Goal: Task Accomplishment & Management: Complete application form

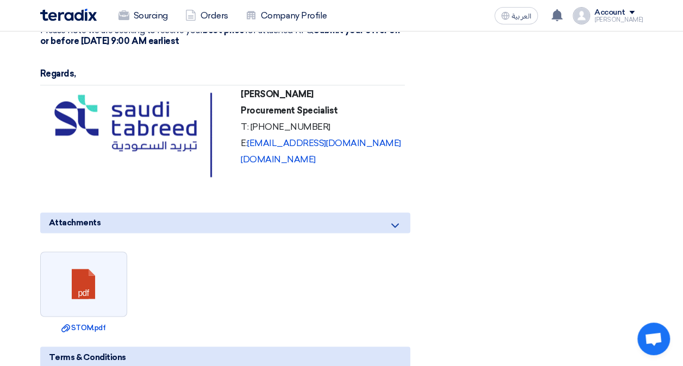
click at [72, 15] on img at bounding box center [68, 15] width 56 height 12
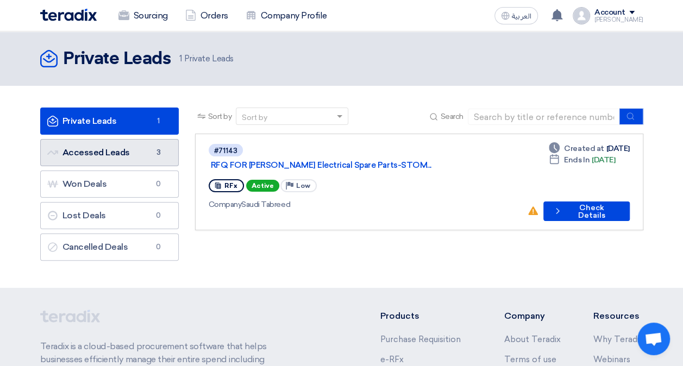
click at [130, 156] on link "Accessed Leads Accessed Leads 3" at bounding box center [109, 152] width 138 height 27
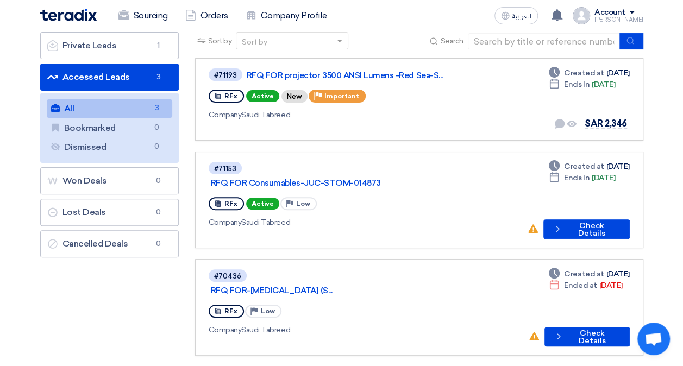
scroll to position [54, 0]
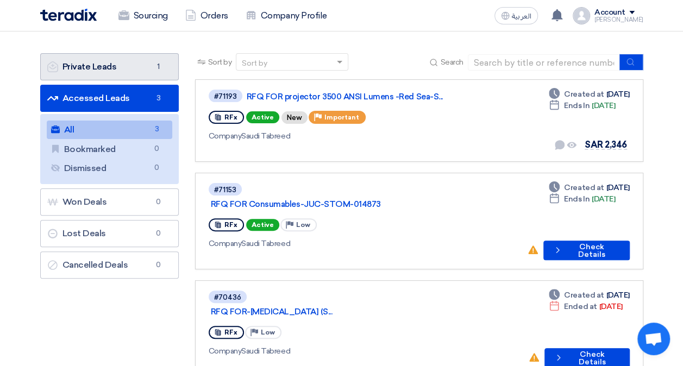
click at [128, 74] on link "Private Leads Private Leads 1" at bounding box center [109, 66] width 138 height 27
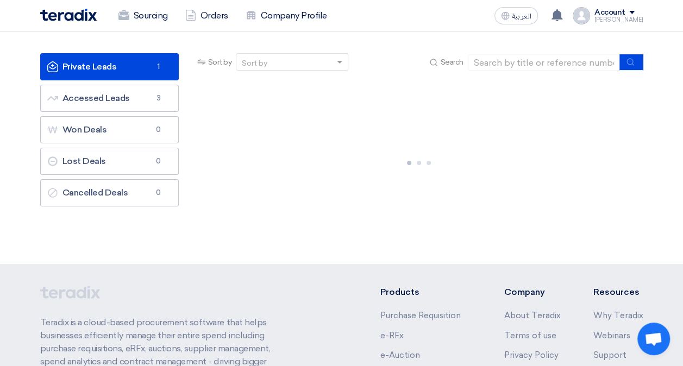
scroll to position [0, 0]
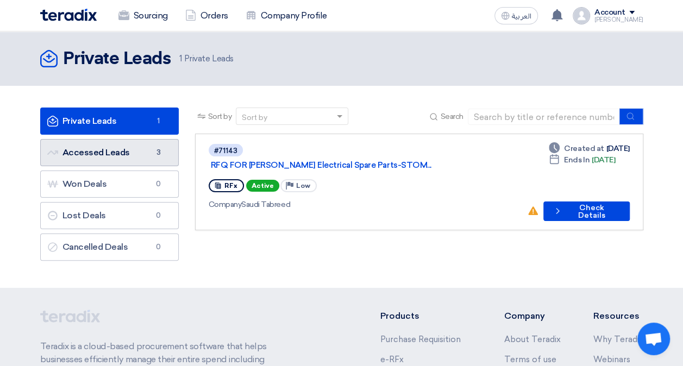
click at [143, 155] on link "Accessed Leads Accessed Leads 3" at bounding box center [109, 152] width 138 height 27
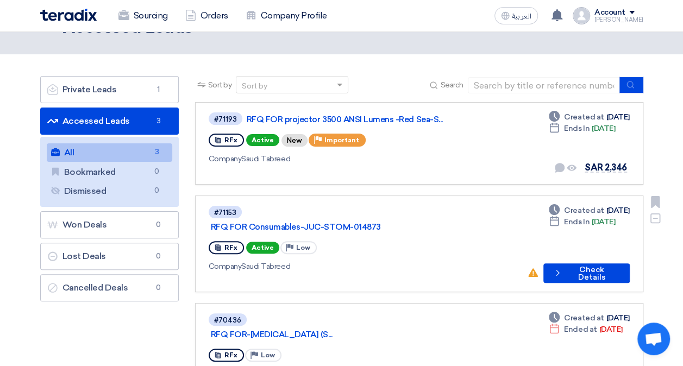
scroll to position [54, 0]
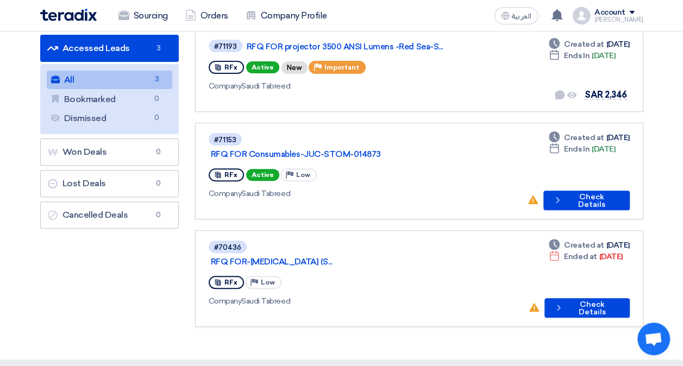
scroll to position [109, 0]
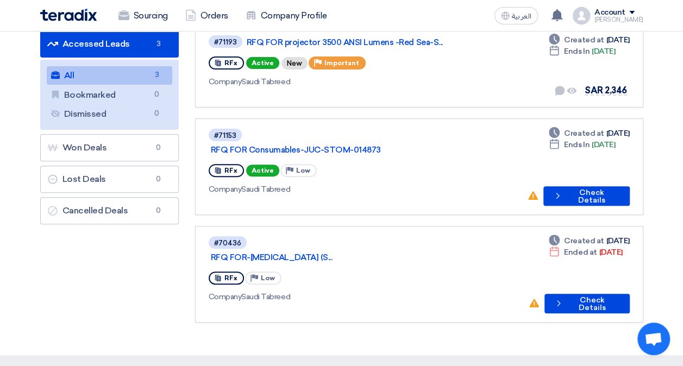
click at [138, 73] on link "All All 3" at bounding box center [109, 75] width 125 height 18
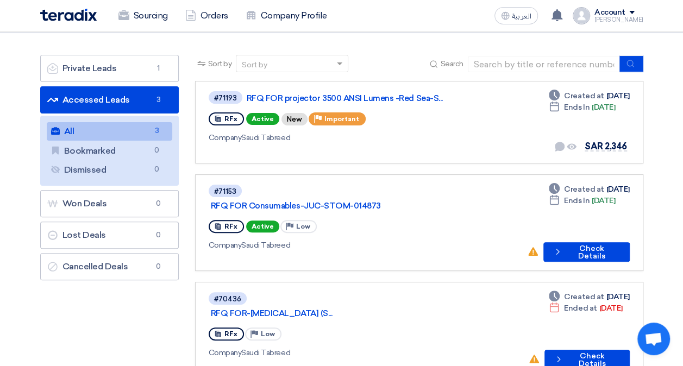
scroll to position [68, 0]
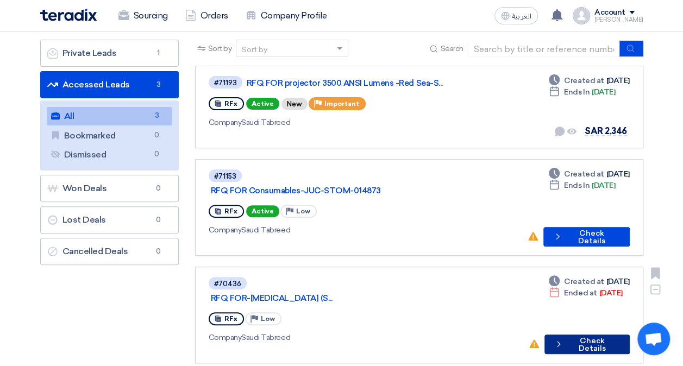
click at [579, 335] on button "Check details Check Details" at bounding box center [586, 345] width 85 height 20
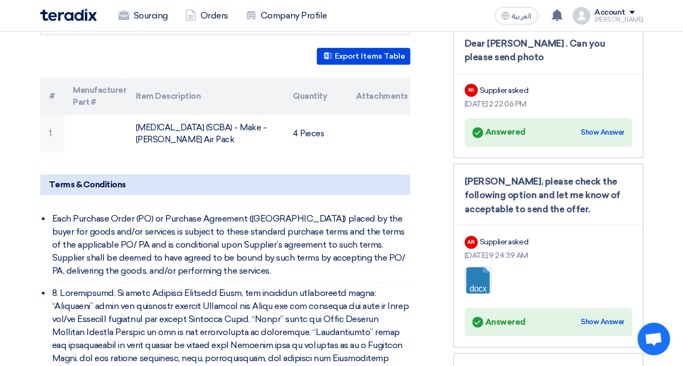
scroll to position [283, 0]
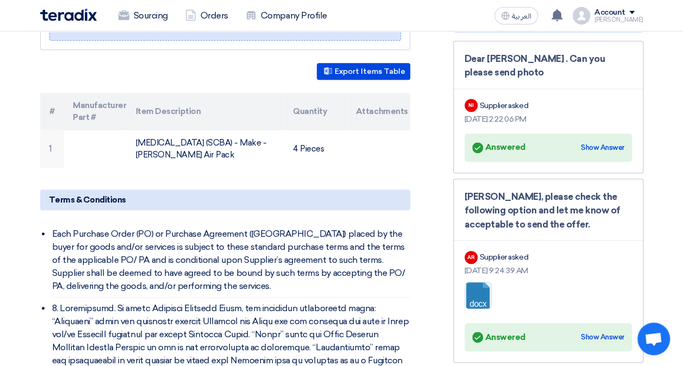
drag, startPoint x: 690, startPoint y: 44, endPoint x: 41, endPoint y: 85, distance: 650.2
click at [41, 85] on div "Export Items Table # Manufacturer Part # Item Description Quantity Attachments …" at bounding box center [225, 115] width 370 height 105
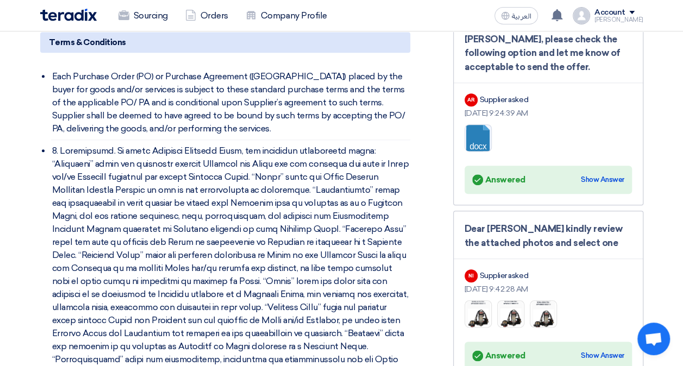
scroll to position [456, 0]
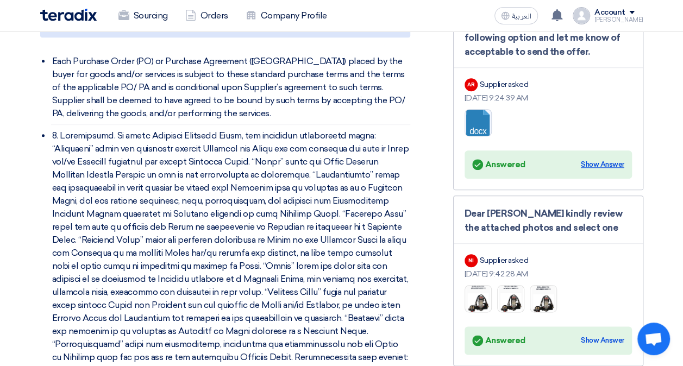
click at [605, 162] on div "Show Answer" at bounding box center [602, 164] width 43 height 11
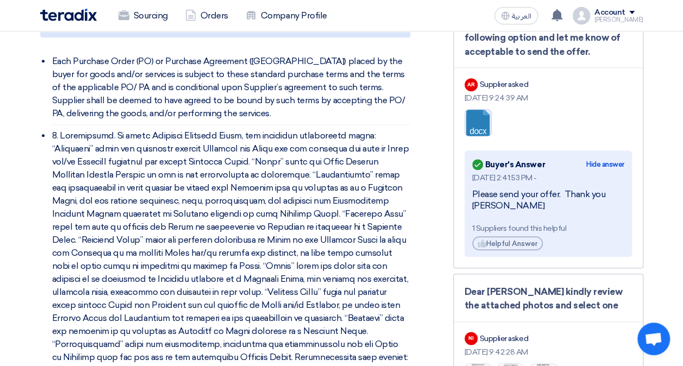
click at [482, 114] on link at bounding box center [508, 142] width 87 height 65
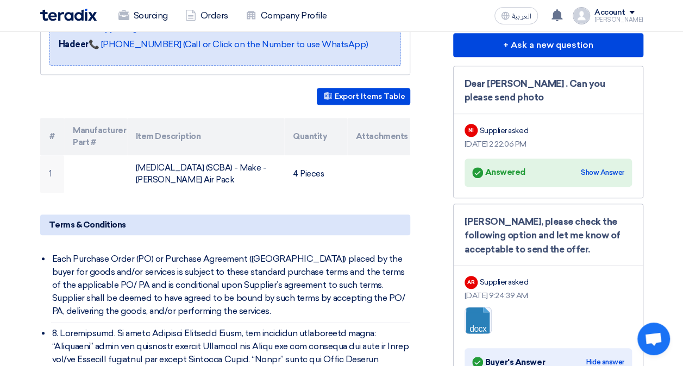
scroll to position [0, 0]
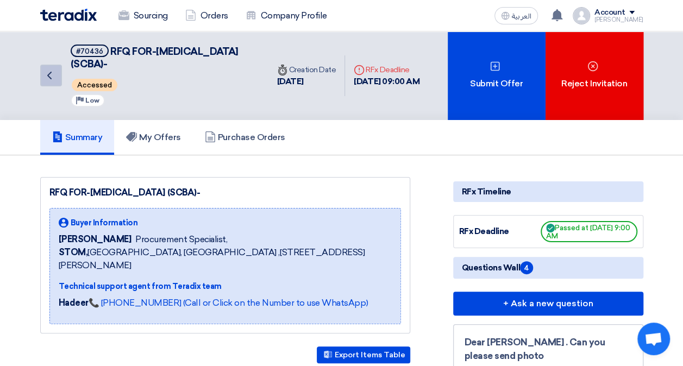
click at [56, 74] on link "Back" at bounding box center [51, 76] width 22 height 22
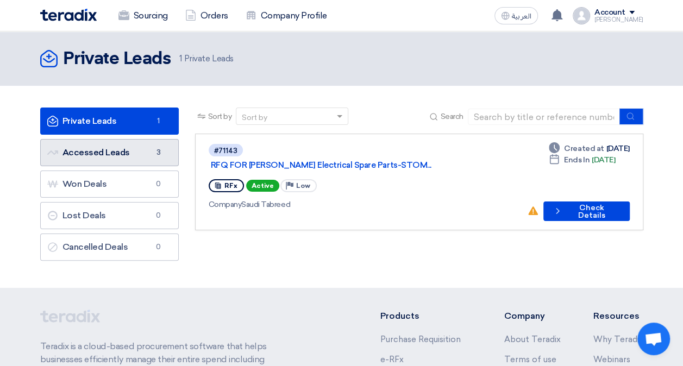
click at [109, 149] on link "Accessed Leads Accessed Leads 3" at bounding box center [109, 152] width 138 height 27
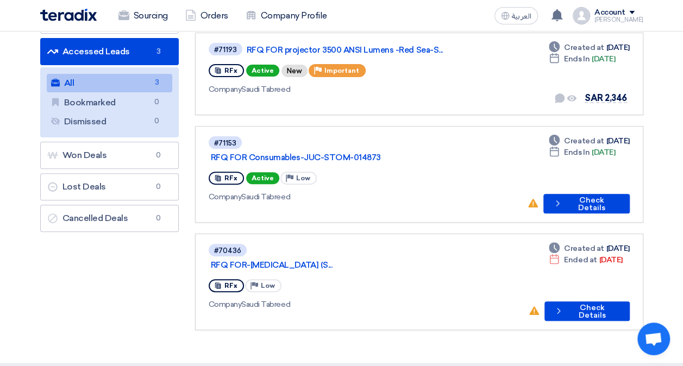
scroll to position [103, 0]
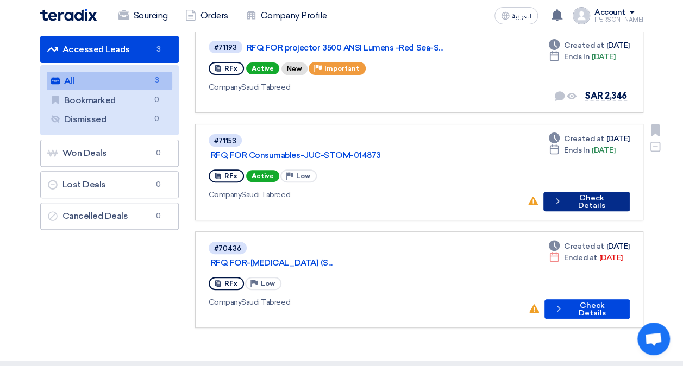
click at [569, 192] on button "Check details Check Details" at bounding box center [586, 202] width 86 height 20
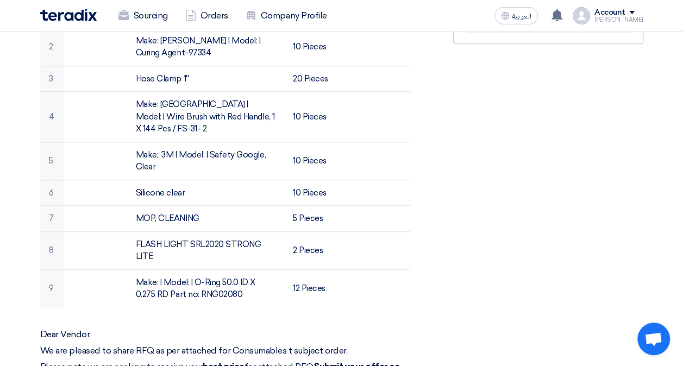
scroll to position [430, 0]
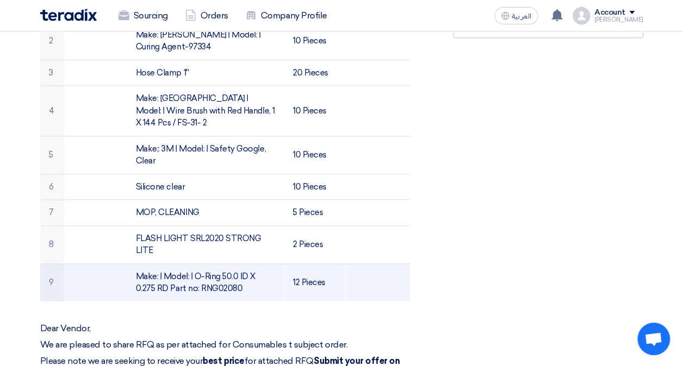
click at [249, 263] on td "Make: | Model: | O-Ring 50.0 ID X 0.275 RD Part no: RNG02080" at bounding box center [205, 282] width 157 height 38
drag, startPoint x: 249, startPoint y: 261, endPoint x: 226, endPoint y: 274, distance: 26.0
click at [226, 274] on td "Make: | Model: | O-Ring 50.0 ID X 0.275 RD Part no: RNG02080" at bounding box center [205, 282] width 157 height 38
drag, startPoint x: 215, startPoint y: 273, endPoint x: 125, endPoint y: 259, distance: 90.6
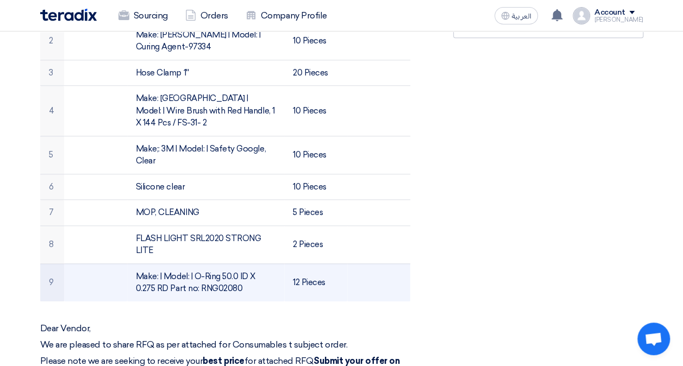
click at [125, 263] on tr "9 Make: | Model: | O-Ring 50.0 ID X 0.275 RD Part no: RNG02080 12 Pieces" at bounding box center [225, 282] width 370 height 38
copy tr "Make: | Model: | O-Ring 50.0 ID X 0.275 RD Part no: RNG0208"
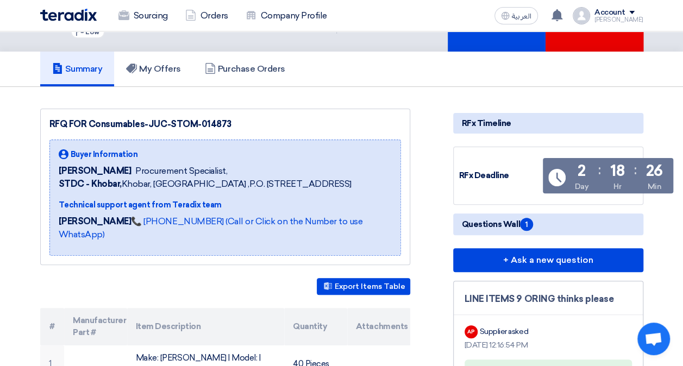
scroll to position [0, 0]
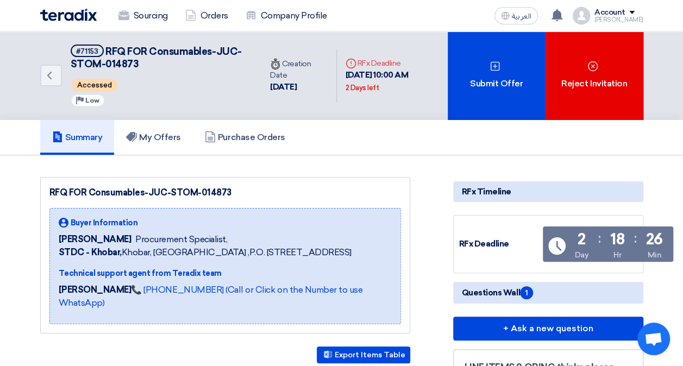
click at [61, 16] on img at bounding box center [68, 15] width 56 height 12
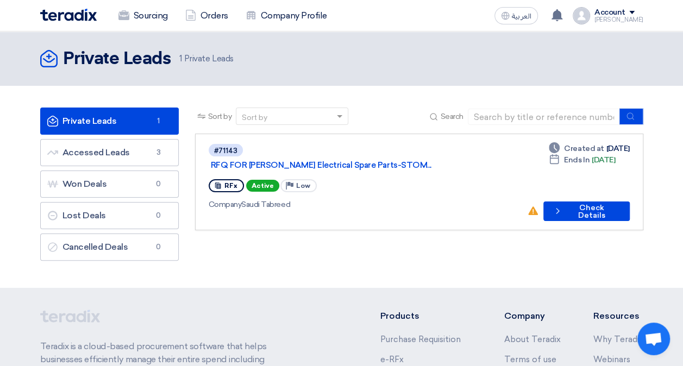
click at [0, 102] on html "Sourcing Orders Company Profile العربية ع New request received, check details a…" at bounding box center [341, 267] width 683 height 534
click at [577, 201] on button "Check details Check Details" at bounding box center [586, 211] width 86 height 20
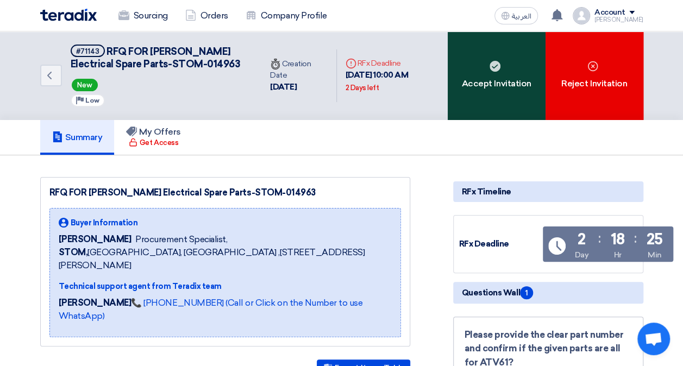
click at [511, 79] on div "Accept Invitation" at bounding box center [496, 75] width 98 height 89
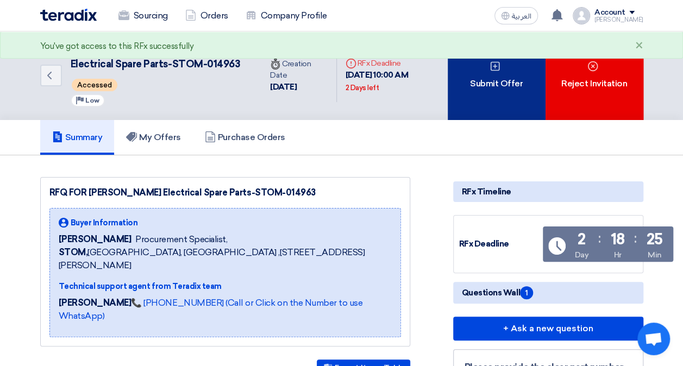
click at [501, 69] on div "Submit Offer" at bounding box center [496, 75] width 98 height 89
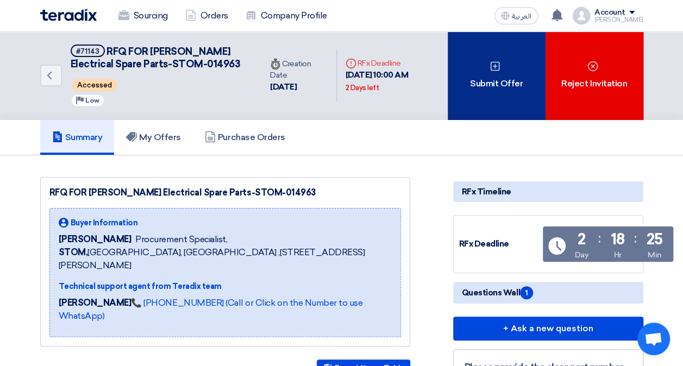
click at [488, 96] on div "Submit Offer" at bounding box center [496, 75] width 98 height 89
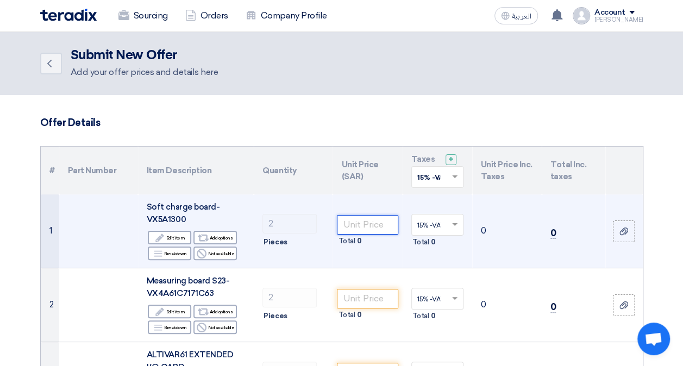
click at [370, 223] on input "number" at bounding box center [367, 225] width 61 height 20
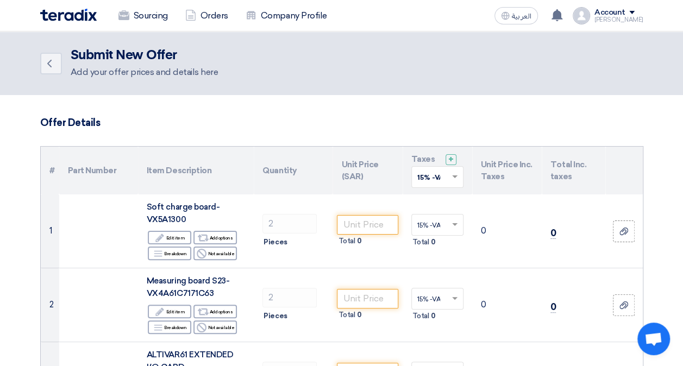
click at [68, 11] on img at bounding box center [68, 15] width 56 height 12
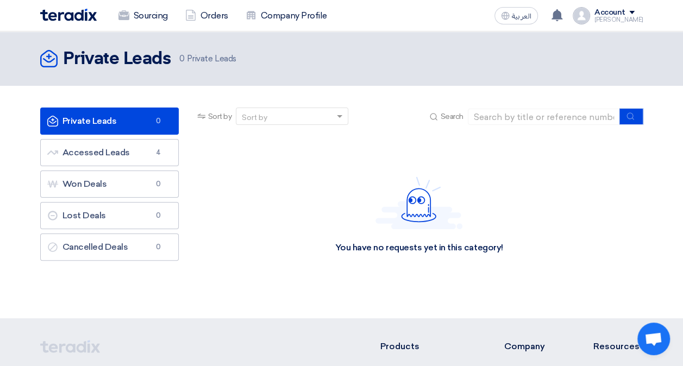
click at [71, 11] on img at bounding box center [68, 15] width 56 height 12
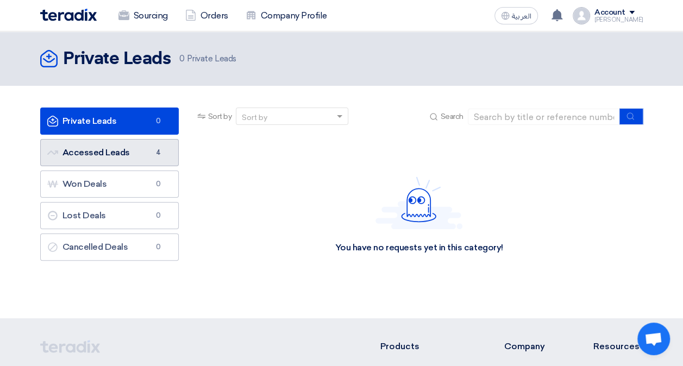
click at [145, 146] on link "Accessed Leads Accessed Leads 4" at bounding box center [109, 152] width 138 height 27
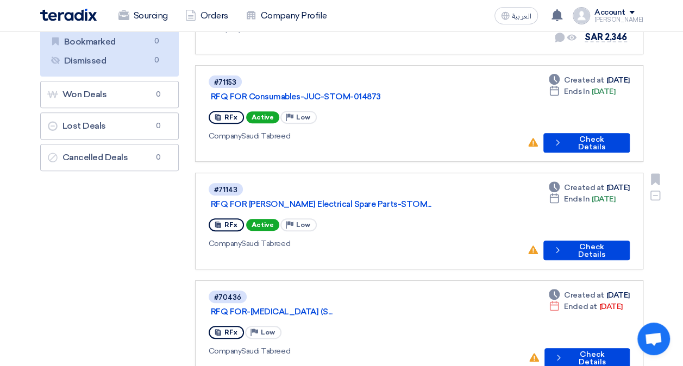
scroll to position [163, 0]
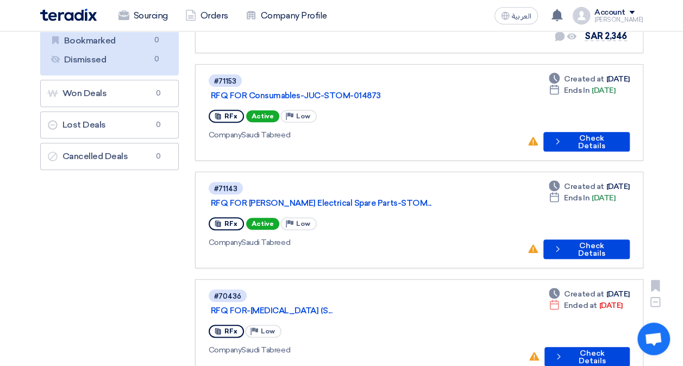
click at [471, 323] on div "RFx Priority Low" at bounding box center [364, 331] width 311 height 17
click at [652, 296] on icon "Dismiss" at bounding box center [655, 302] width 12 height 12
click at [657, 296] on icon "Dismiss" at bounding box center [655, 302] width 12 height 12
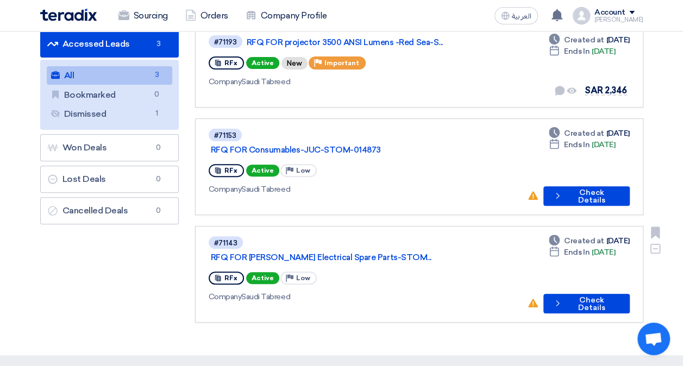
scroll to position [54, 0]
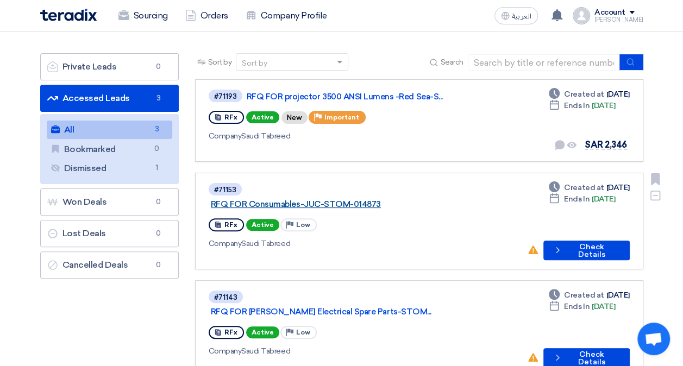
click at [360, 199] on link "RFQ FOR Consumables-JUC-STOM-014873" at bounding box center [347, 204] width 272 height 10
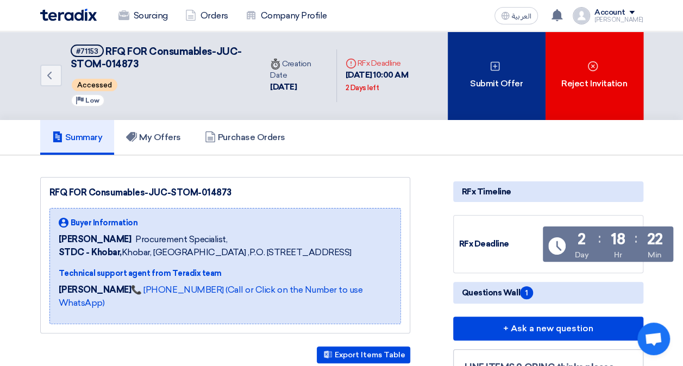
click at [502, 77] on div "Submit Offer" at bounding box center [496, 75] width 98 height 89
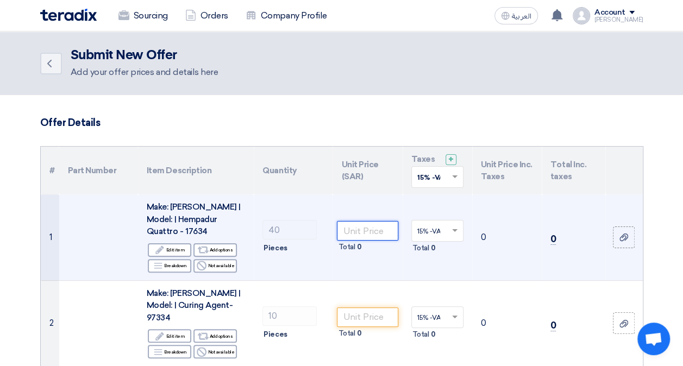
click at [385, 226] on input "number" at bounding box center [367, 231] width 61 height 20
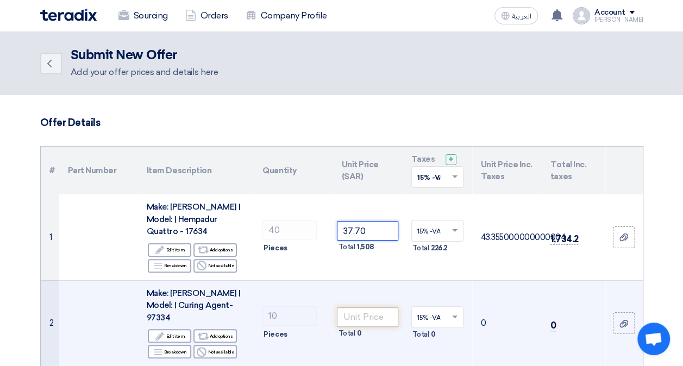
type input "37.70"
click at [352, 307] on input "number" at bounding box center [367, 317] width 61 height 20
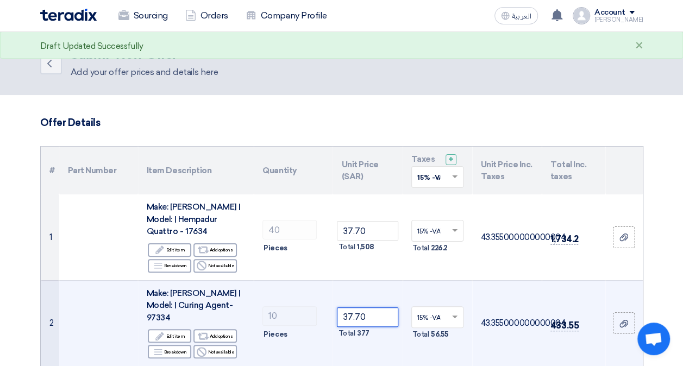
type input "37.70"
click at [452, 332] on td "15% -VAT × Total 56.55" at bounding box center [437, 323] width 70 height 86
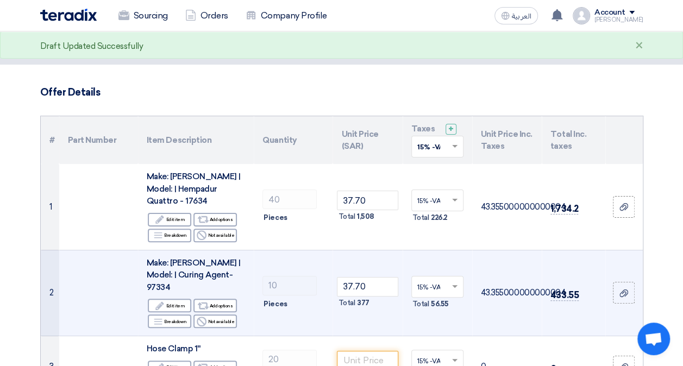
scroll to position [109, 0]
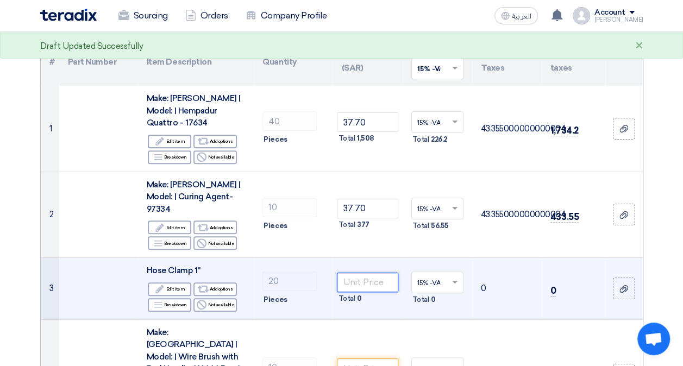
click at [361, 273] on input "number" at bounding box center [367, 283] width 61 height 20
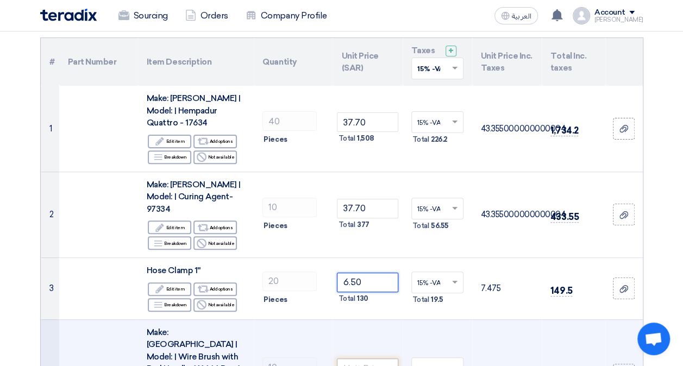
type input "6.50"
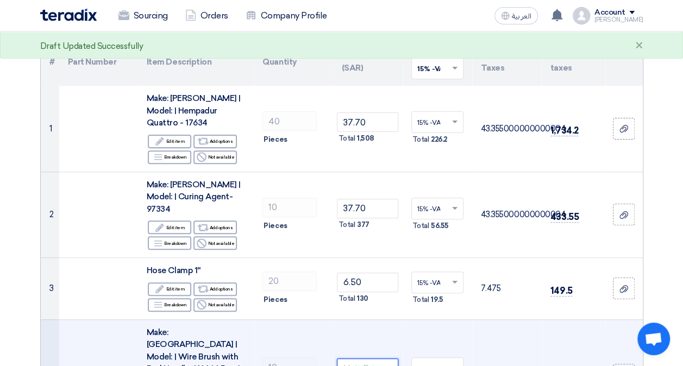
click at [366, 358] on input "number" at bounding box center [367, 368] width 61 height 20
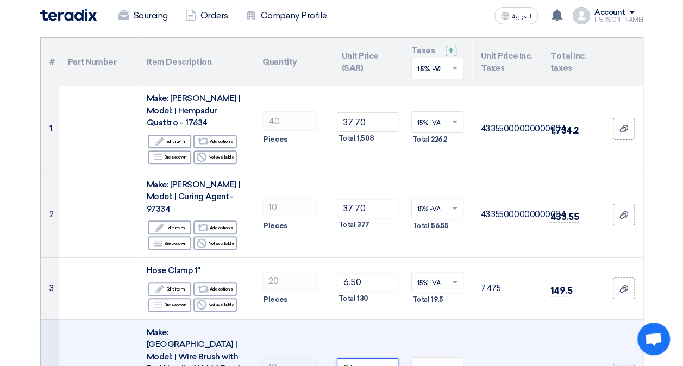
type input "26"
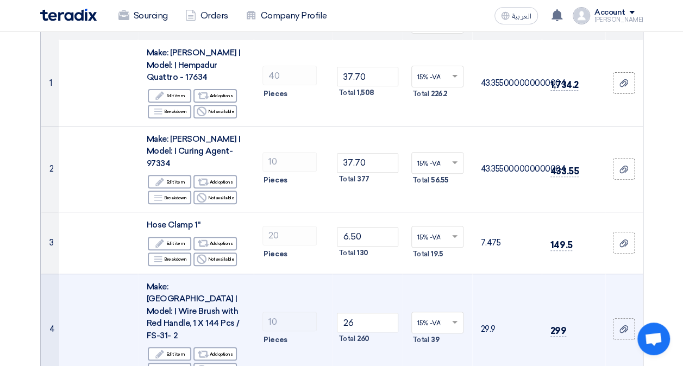
scroll to position [217, 0]
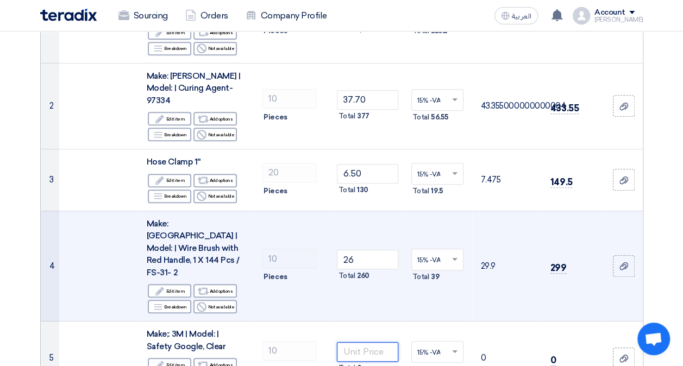
click at [358, 342] on input "number" at bounding box center [367, 352] width 61 height 20
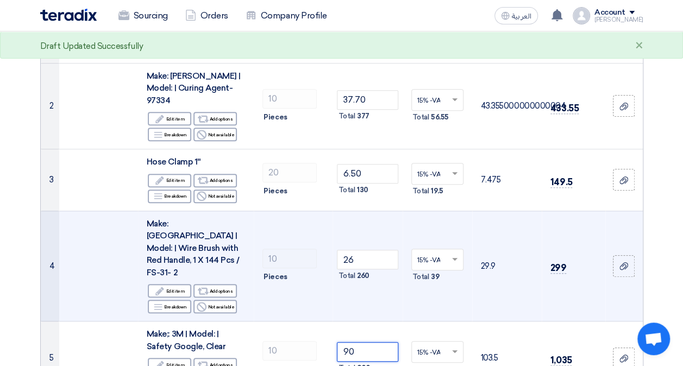
type input "9"
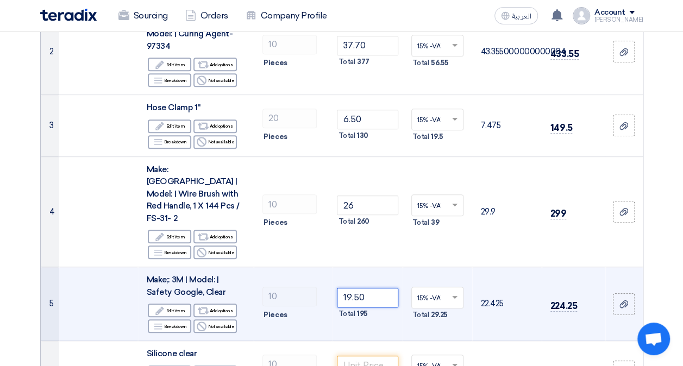
scroll to position [326, 0]
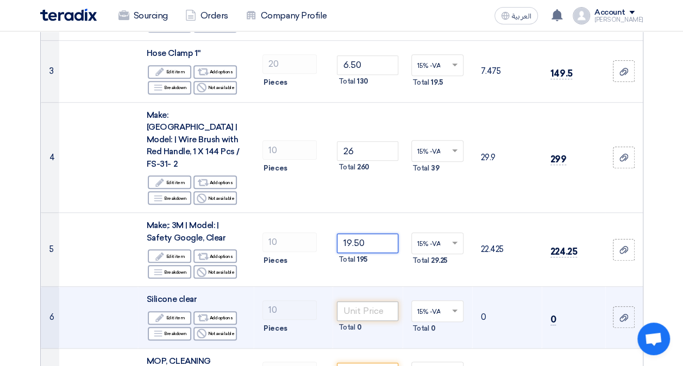
type input "19.50"
click at [361, 301] on input "number" at bounding box center [367, 311] width 61 height 20
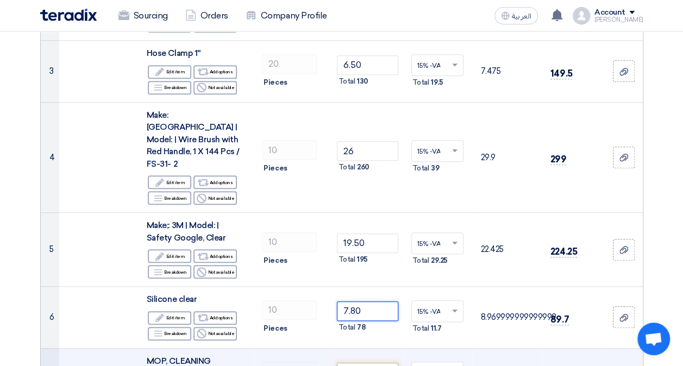
type input "7.80"
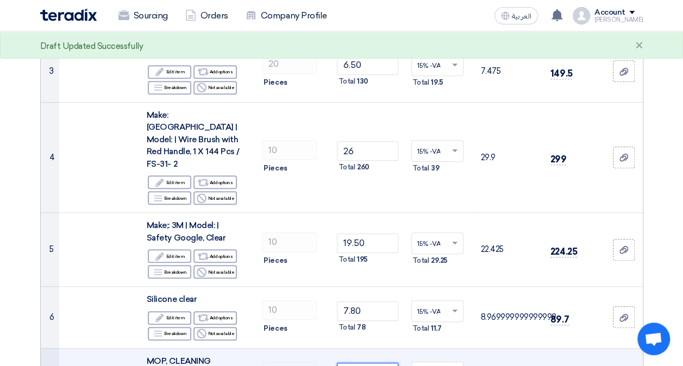
click at [356, 363] on input "number" at bounding box center [367, 373] width 61 height 20
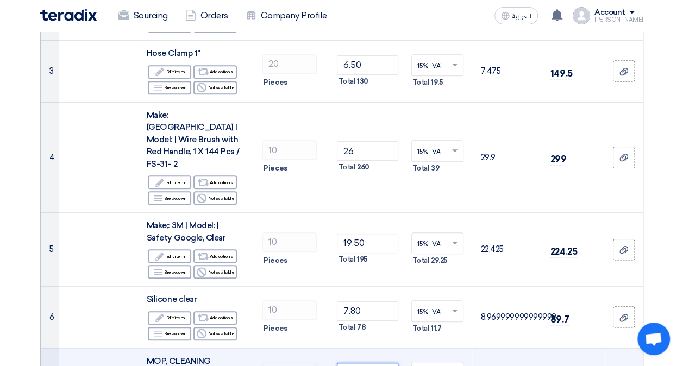
type input "39"
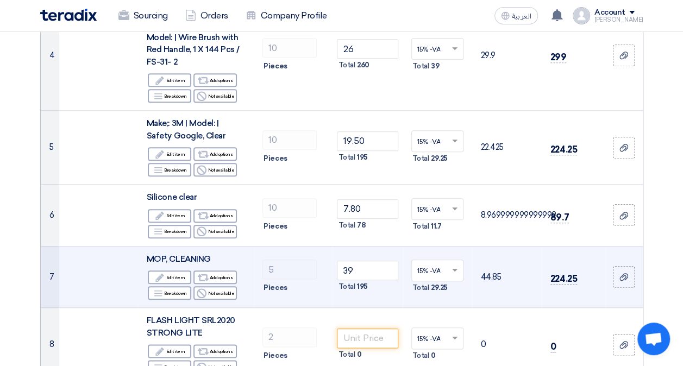
scroll to position [434, 0]
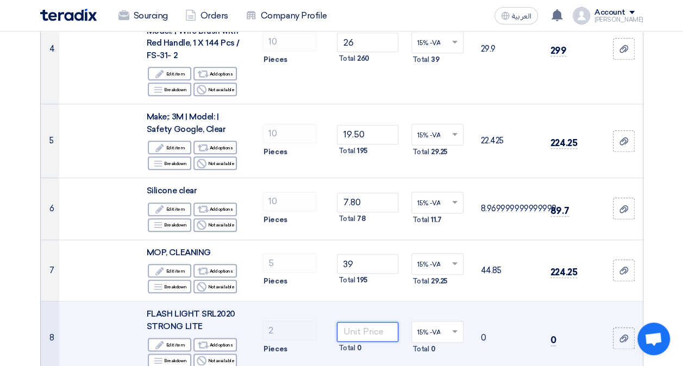
click at [354, 322] on input "number" at bounding box center [367, 332] width 61 height 20
click at [313, 320] on td "2 Pieces" at bounding box center [293, 338] width 79 height 74
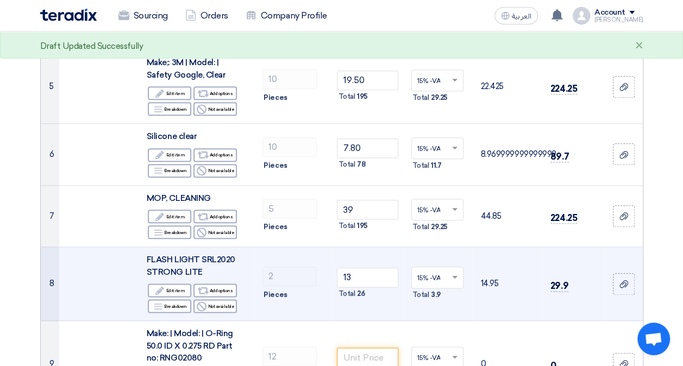
scroll to position [543, 0]
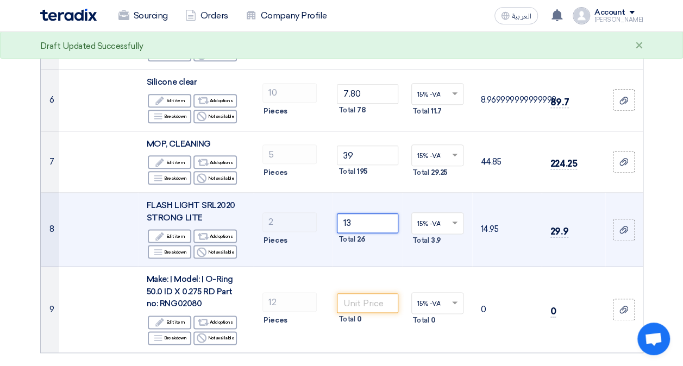
click at [381, 213] on input "13" at bounding box center [367, 223] width 61 height 20
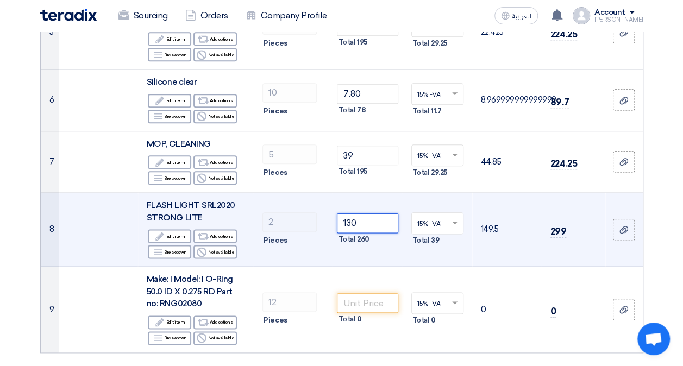
type input "130"
click at [370, 214] on td "130 Total 260" at bounding box center [367, 230] width 70 height 74
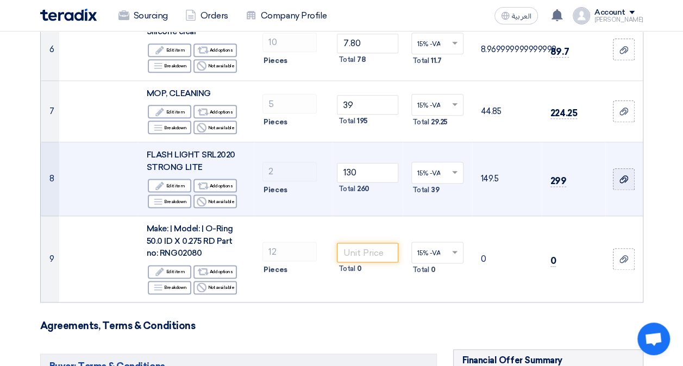
scroll to position [597, 0]
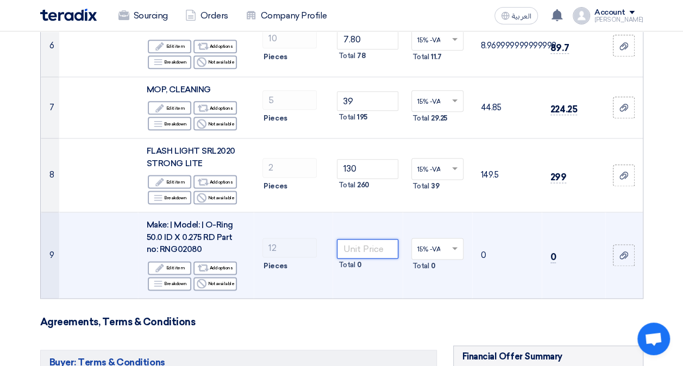
click at [355, 239] on input "number" at bounding box center [367, 249] width 61 height 20
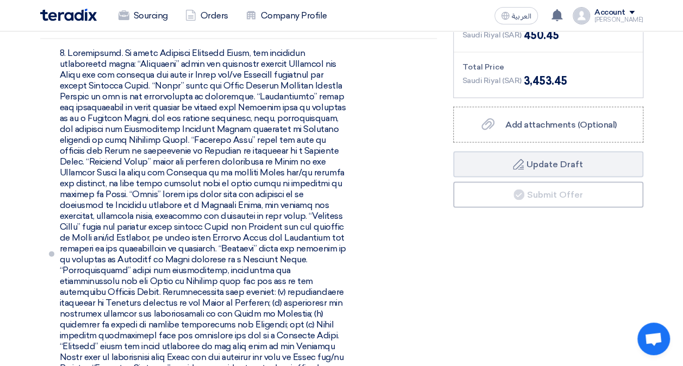
scroll to position [1032, 0]
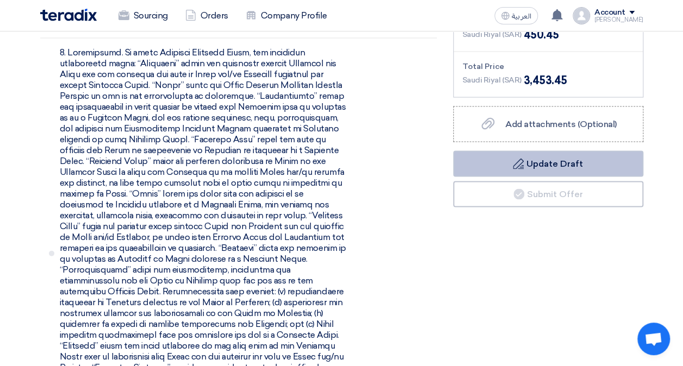
click at [557, 151] on button "Draft Update Draft" at bounding box center [548, 164] width 190 height 26
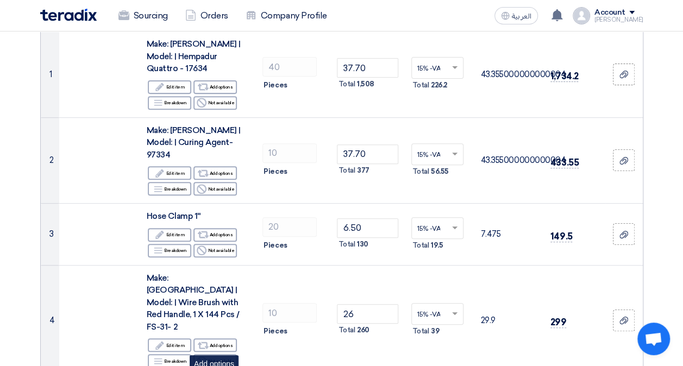
scroll to position [0, 0]
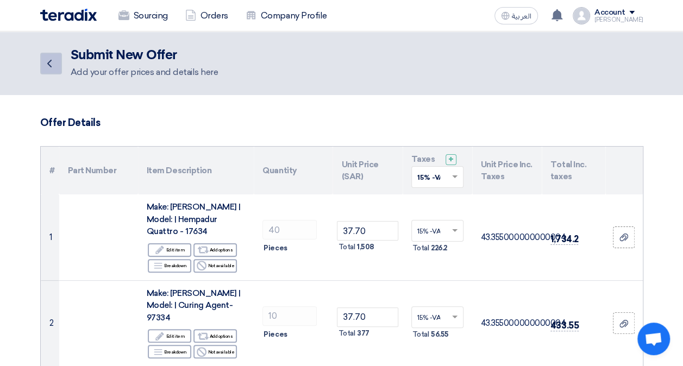
click at [43, 64] on icon "Back" at bounding box center [49, 63] width 13 height 13
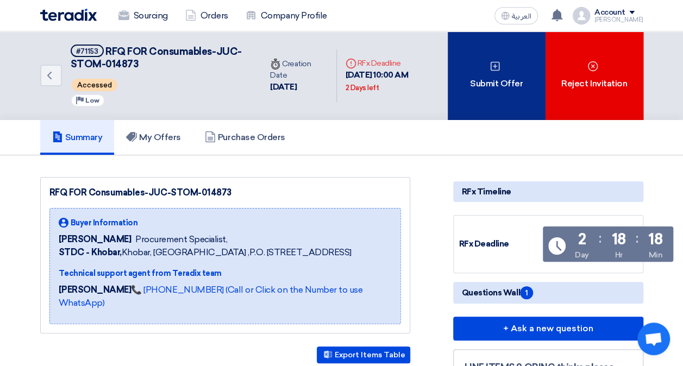
click at [482, 73] on div "Submit Offer" at bounding box center [496, 75] width 98 height 89
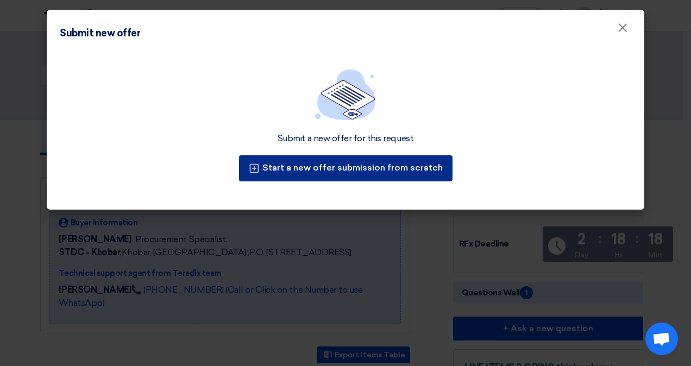
click at [343, 164] on button "Start a new offer submission from scratch" at bounding box center [345, 168] width 213 height 26
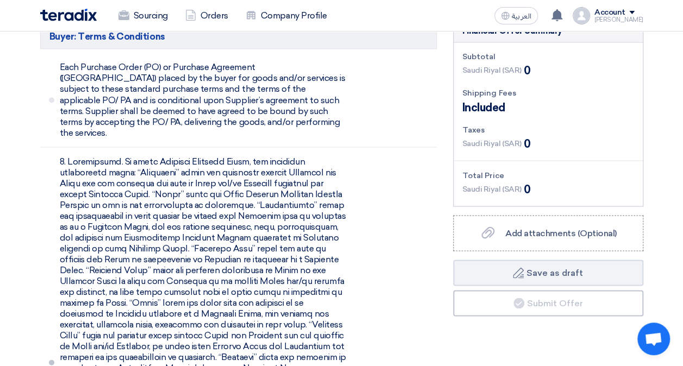
scroll to position [760, 0]
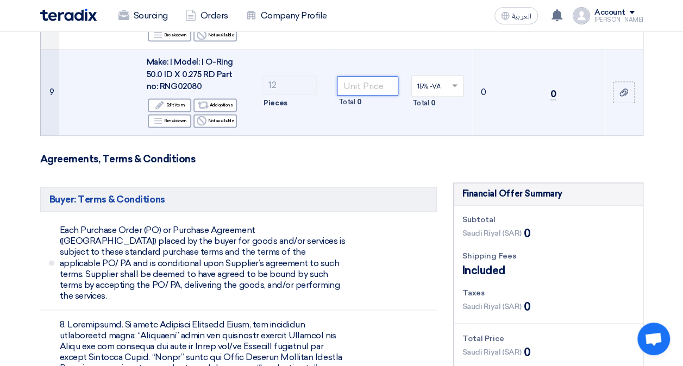
click at [351, 76] on input "number" at bounding box center [367, 86] width 61 height 20
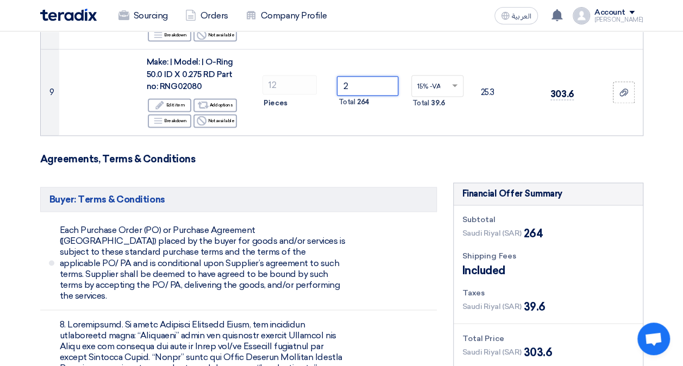
type input "22"
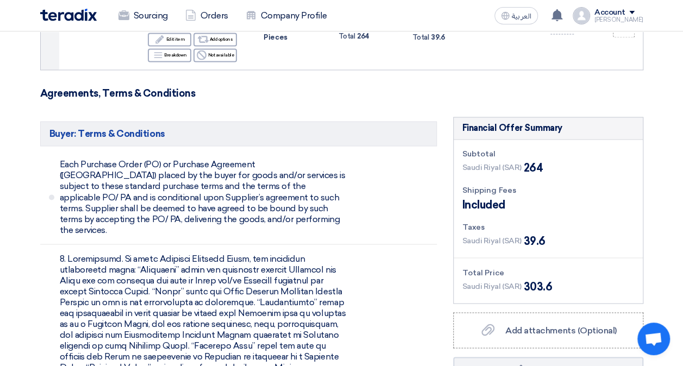
scroll to position [652, 0]
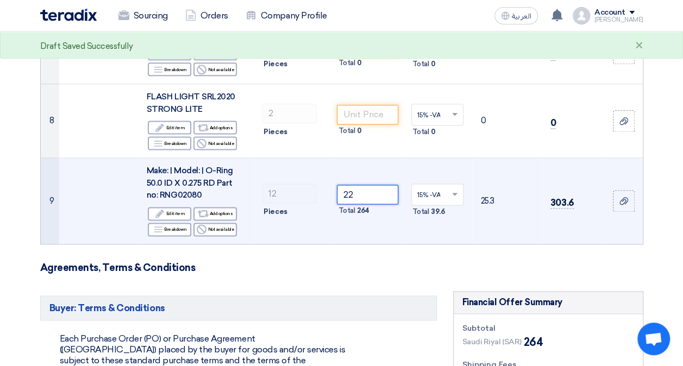
drag, startPoint x: 364, startPoint y: 151, endPoint x: 323, endPoint y: 153, distance: 41.3
click at [323, 158] on tr "9 Make: | Model: | O-Ring 50.0 ID X 0.275 RD Part no: RNG02080 Edit Edit item A…" at bounding box center [342, 201] width 602 height 86
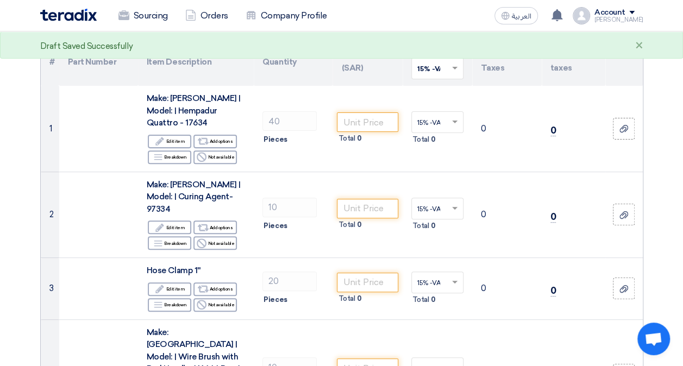
scroll to position [0, 0]
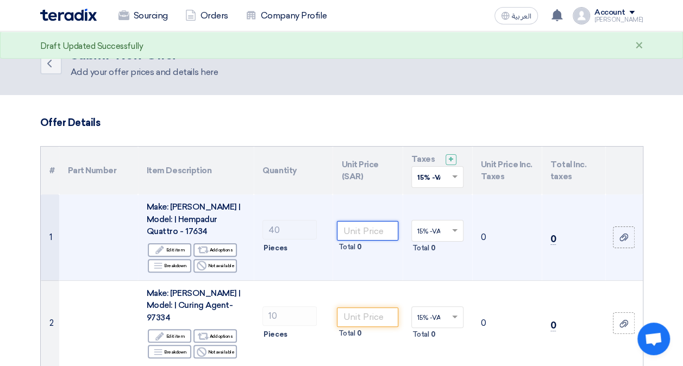
click at [363, 223] on input "number" at bounding box center [367, 231] width 61 height 20
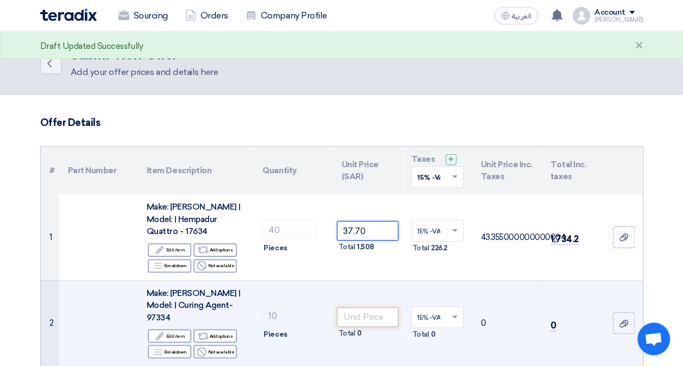
type input "37.70"
click at [361, 307] on input "number" at bounding box center [367, 317] width 61 height 20
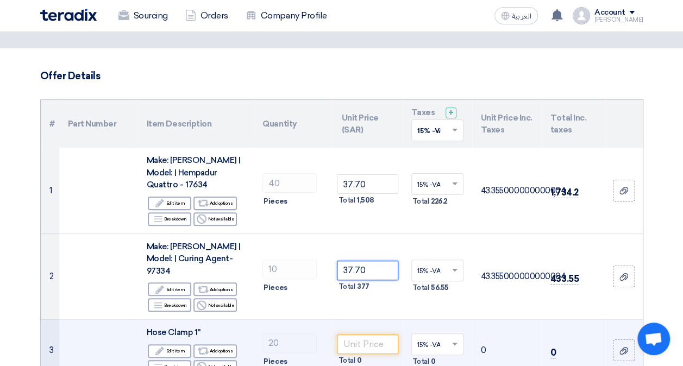
scroll to position [109, 0]
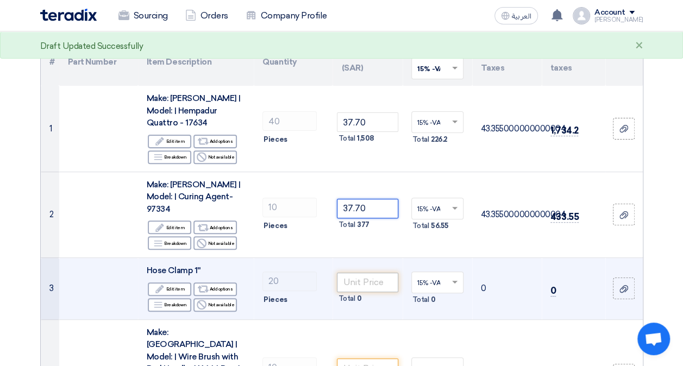
type input "37.70"
click at [354, 273] on input "number" at bounding box center [367, 283] width 61 height 20
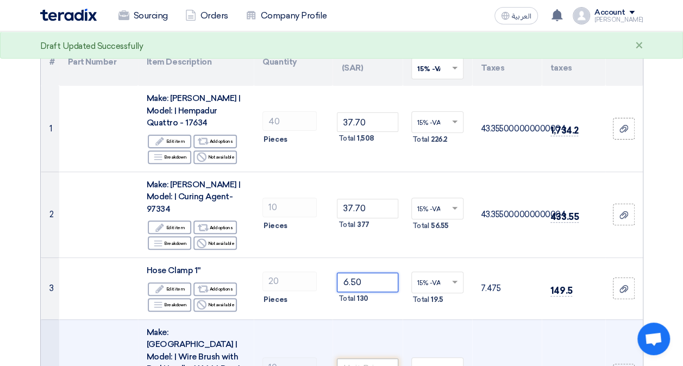
type input "6.50"
click at [365, 358] on input "number" at bounding box center [367, 368] width 61 height 20
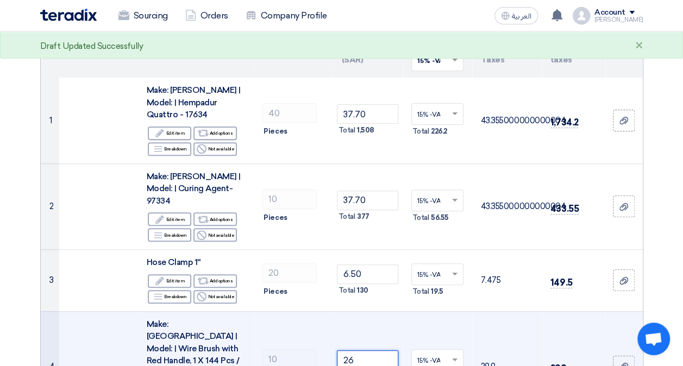
scroll to position [217, 0]
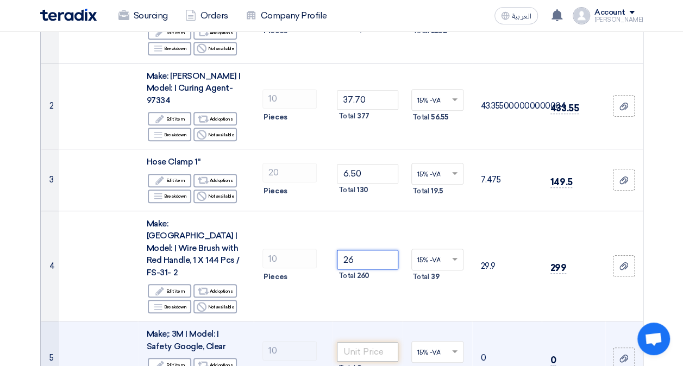
type input "26"
click at [360, 342] on input "number" at bounding box center [367, 352] width 61 height 20
type input "19.50"
click at [373, 362] on div "Total 195" at bounding box center [367, 368] width 61 height 13
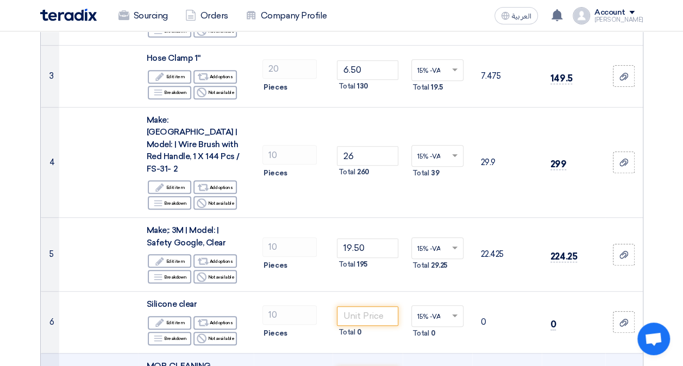
scroll to position [326, 0]
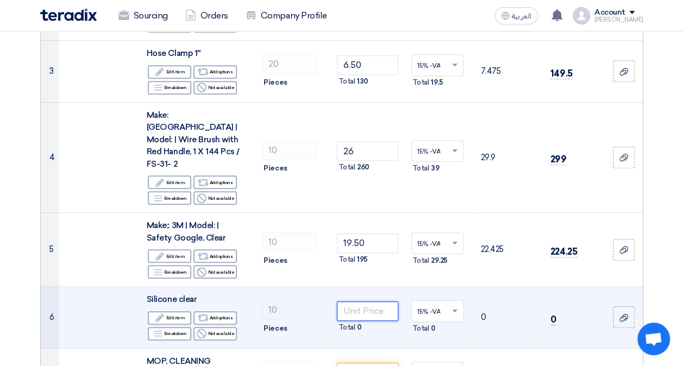
click at [363, 301] on input "number" at bounding box center [367, 311] width 61 height 20
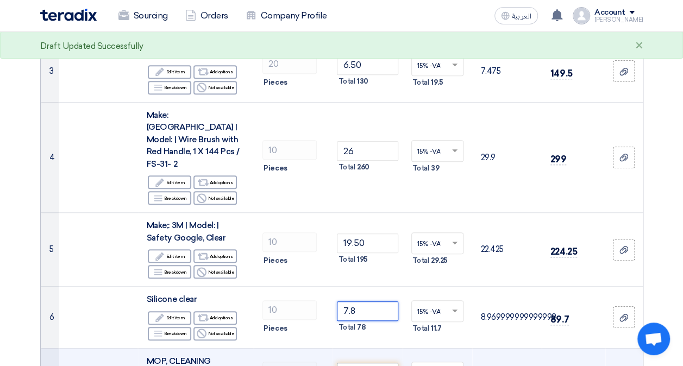
type input "7.8"
click at [354, 363] on input "number" at bounding box center [367, 373] width 61 height 20
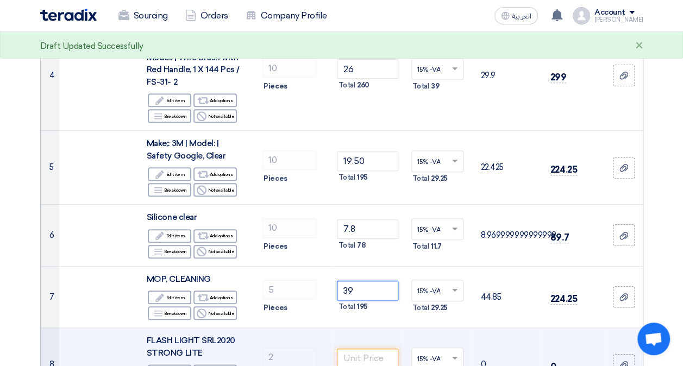
scroll to position [434, 0]
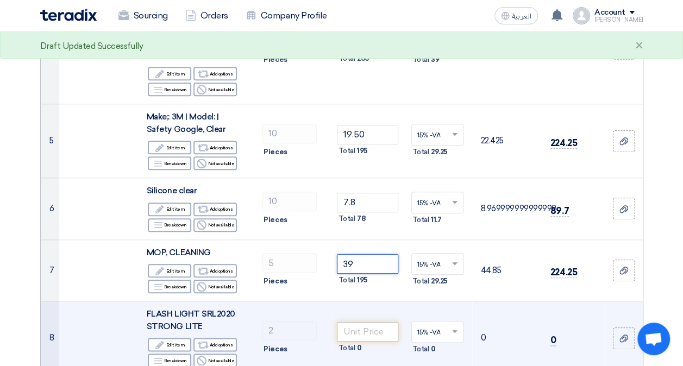
type input "39"
click at [361, 322] on input "number" at bounding box center [367, 332] width 61 height 20
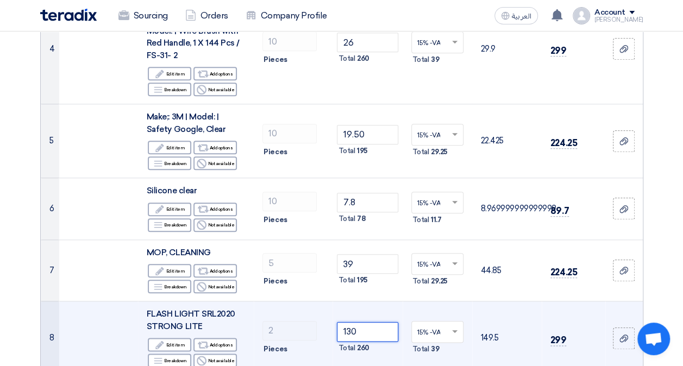
type input "130"
click at [377, 325] on td "130 Total 260" at bounding box center [367, 338] width 70 height 74
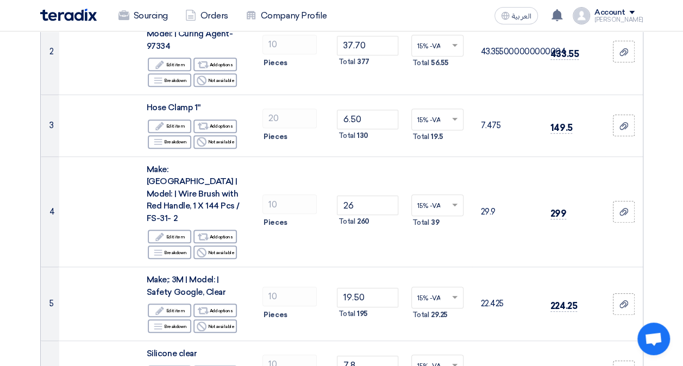
scroll to position [0, 0]
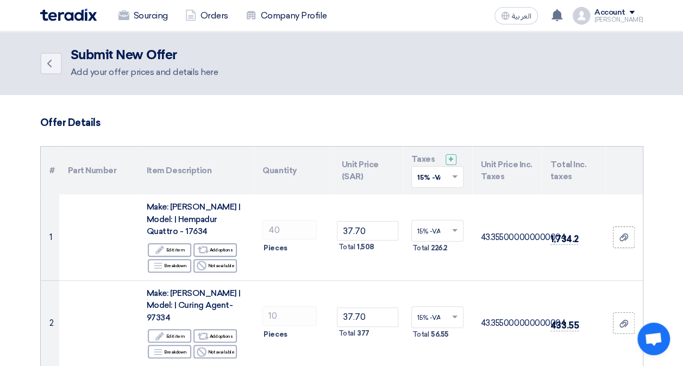
click at [85, 12] on img at bounding box center [68, 15] width 56 height 12
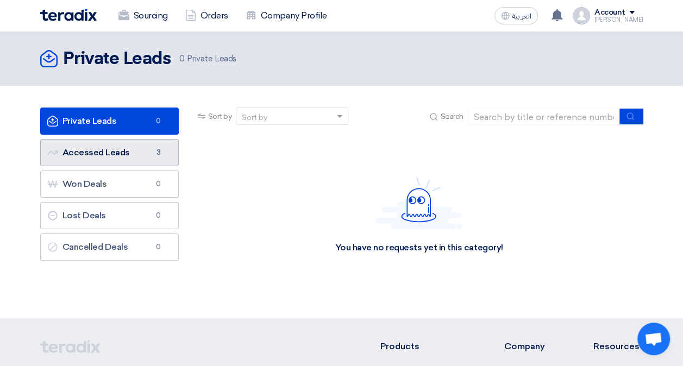
click at [146, 149] on link "Accessed Leads Accessed Leads 3" at bounding box center [109, 152] width 138 height 27
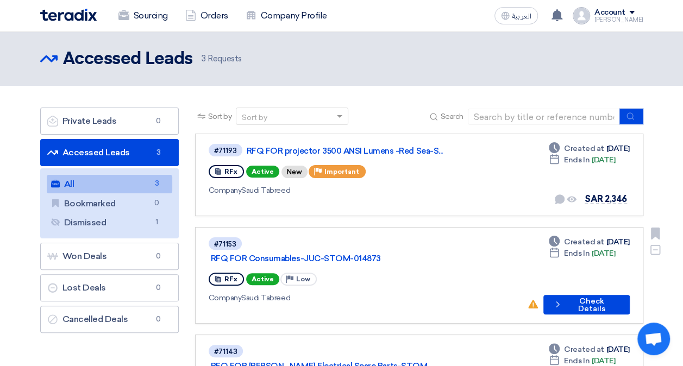
scroll to position [54, 0]
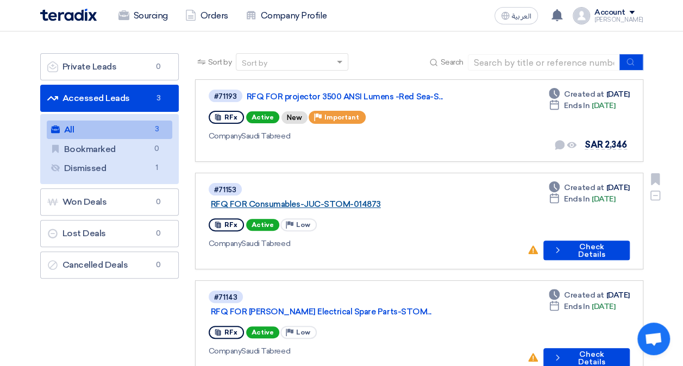
click at [351, 199] on link "RFQ FOR Consumables-JUC-STOM-014873" at bounding box center [347, 204] width 272 height 10
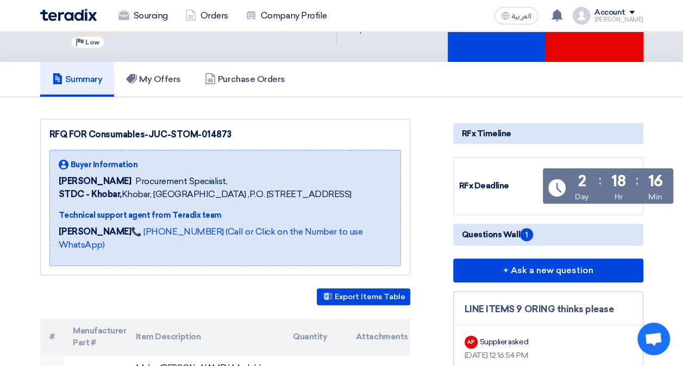
scroll to position [109, 0]
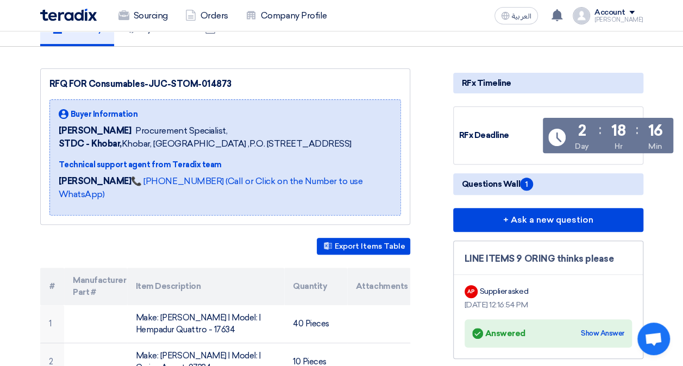
click at [524, 183] on span "1" at bounding box center [526, 184] width 13 height 13
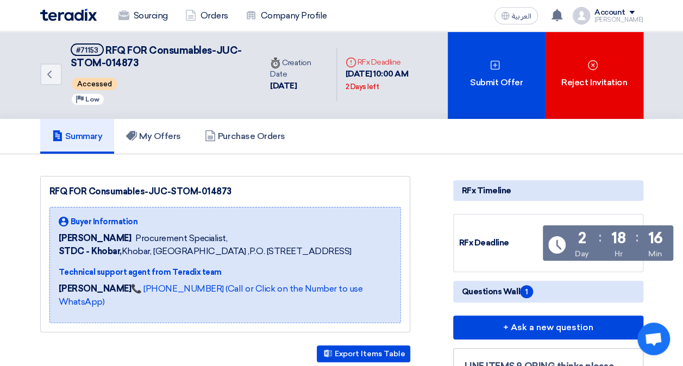
scroll to position [0, 0]
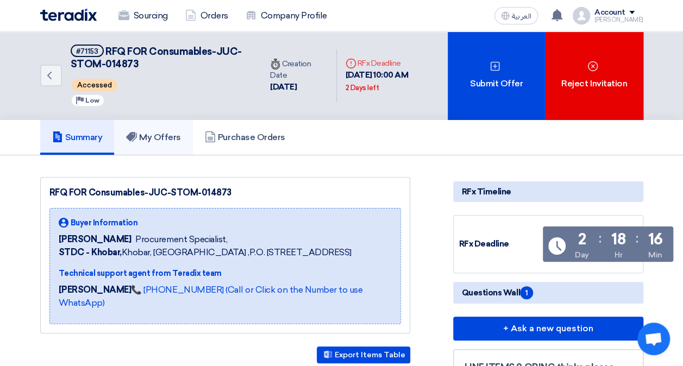
click at [160, 137] on h5 "My Offers" at bounding box center [153, 137] width 55 height 11
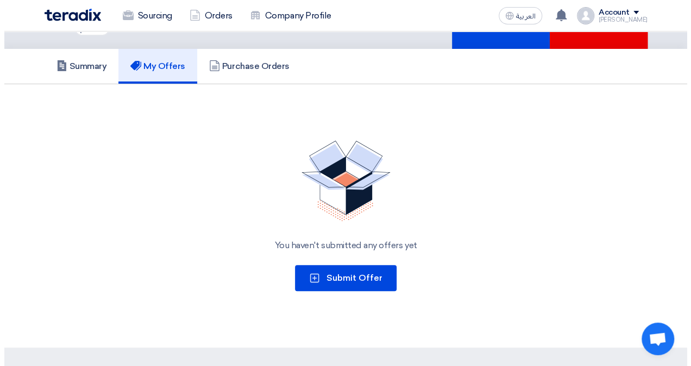
scroll to position [54, 0]
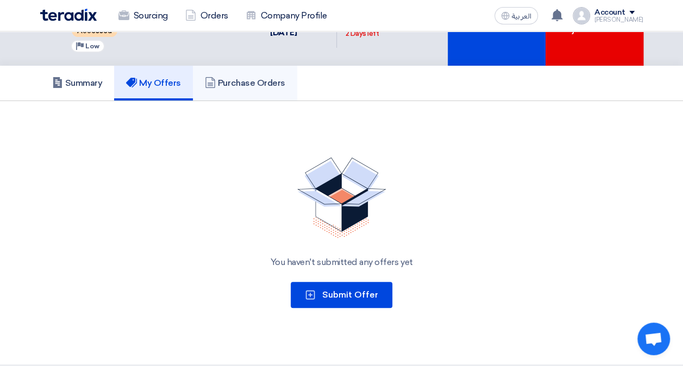
click at [258, 76] on link "Purchase Orders" at bounding box center [245, 83] width 104 height 35
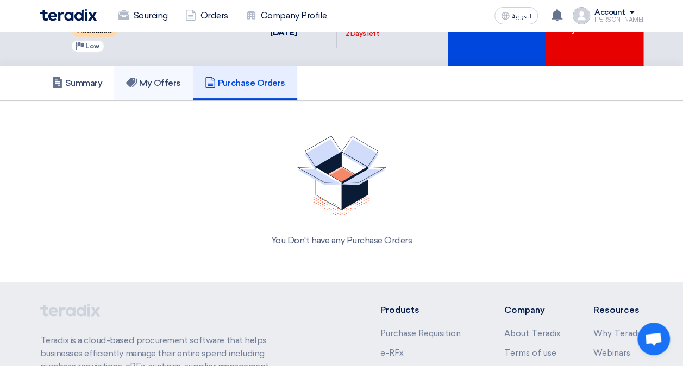
click at [154, 78] on h5 "My Offers" at bounding box center [153, 83] width 55 height 11
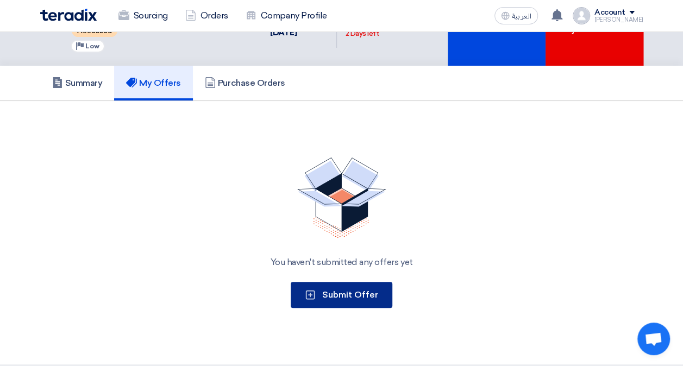
click at [335, 295] on span "Submit Offer" at bounding box center [350, 294] width 56 height 10
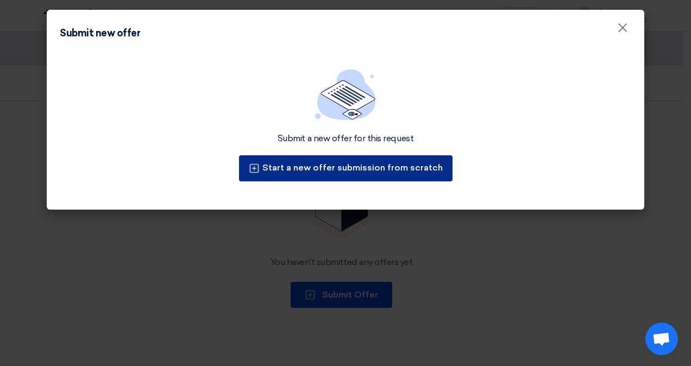
click at [367, 169] on button "Start a new offer submission from scratch" at bounding box center [345, 168] width 213 height 26
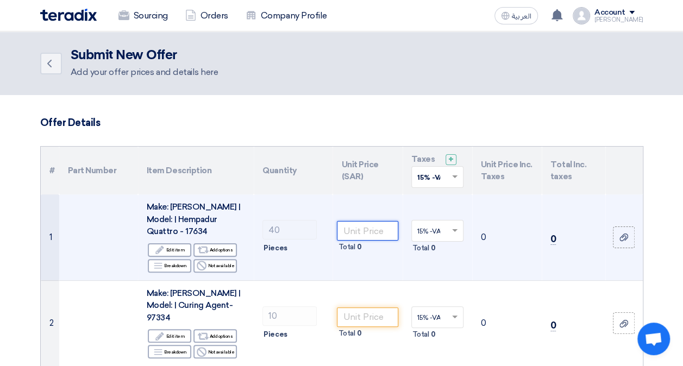
click at [365, 227] on input "number" at bounding box center [367, 231] width 61 height 20
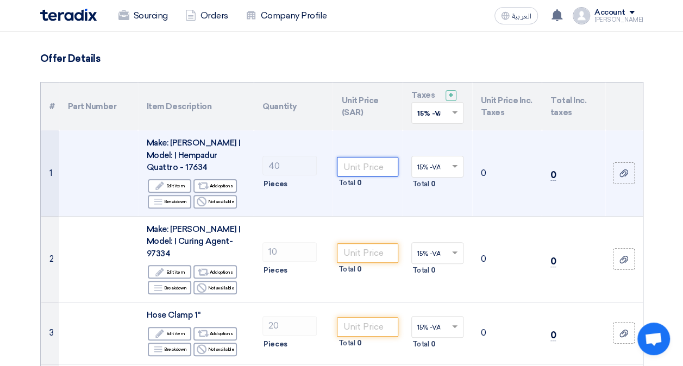
scroll to position [109, 0]
